Goal: Transaction & Acquisition: Purchase product/service

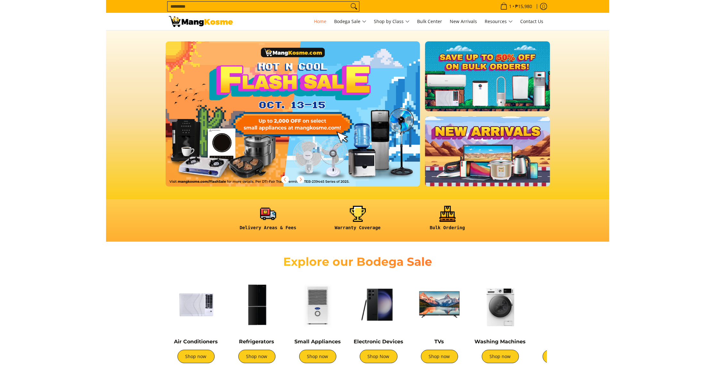
scroll to position [2, 0]
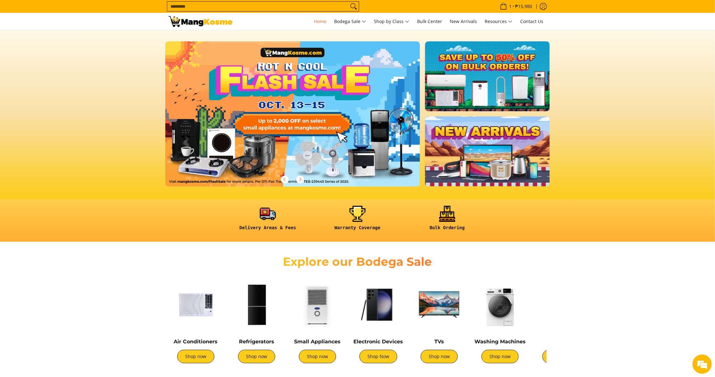
click at [503, 77] on section at bounding box center [357, 113] width 715 height 171
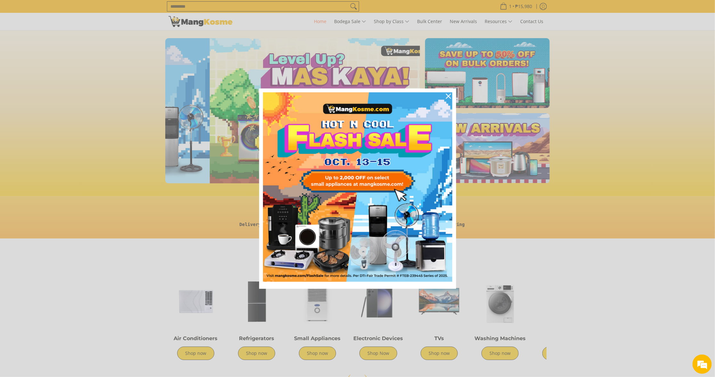
scroll to position [0, 255]
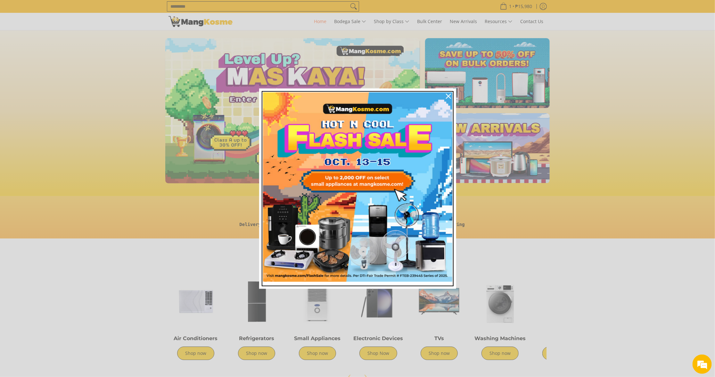
click at [370, 185] on img "Marketing offer form" at bounding box center [357, 186] width 189 height 189
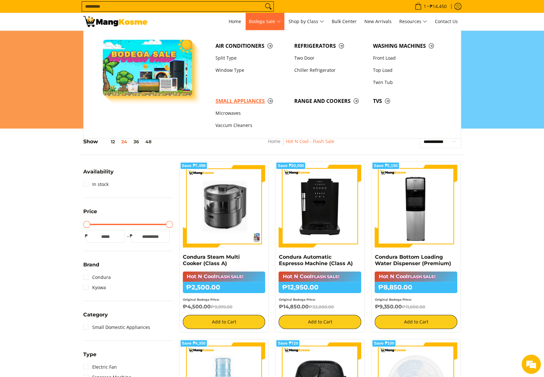
click at [240, 101] on span "Small Appliances" at bounding box center [251, 101] width 72 height 8
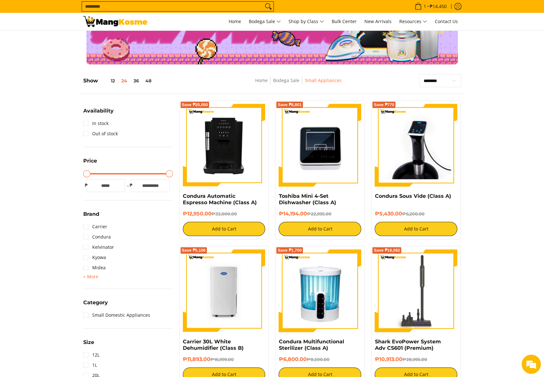
scroll to position [39, 0]
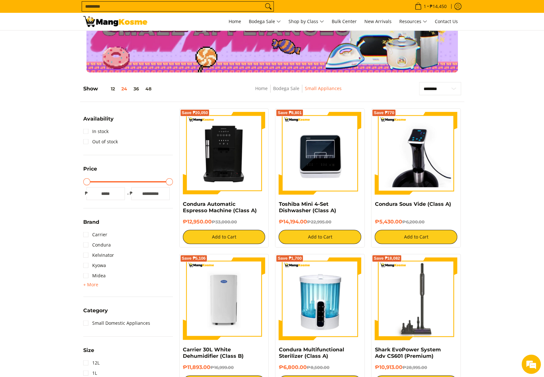
scroll to position [29, 0]
